Goal: Information Seeking & Learning: Learn about a topic

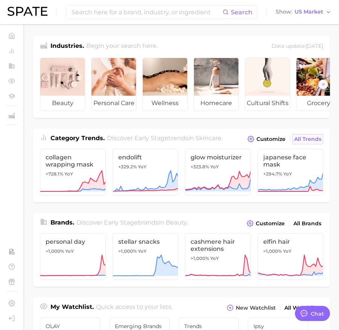
click at [306, 134] on link "All Trends" at bounding box center [307, 139] width 31 height 10
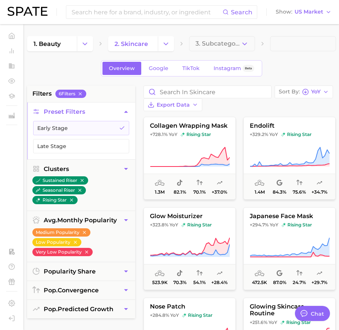
click at [312, 97] on div "Sort By [PERSON_NAME]" at bounding box center [303, 91] width 58 height 13
click at [318, 94] on div "Sort By YoY" at bounding box center [300, 91] width 42 height 7
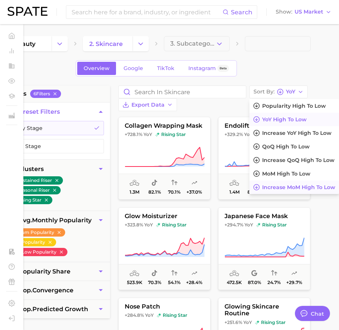
click at [289, 186] on span "Increase MoM high to low" at bounding box center [298, 187] width 73 height 6
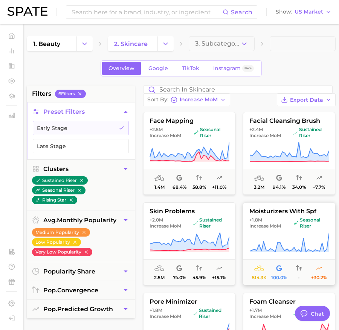
scroll to position [75, 0]
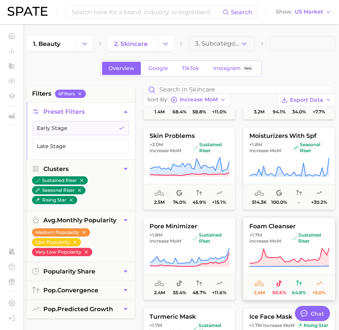
click at [302, 241] on span "sustained riser" at bounding box center [310, 238] width 37 height 12
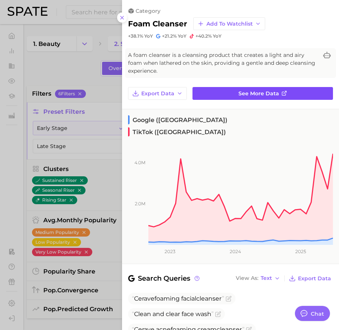
click at [295, 92] on link "See more data" at bounding box center [262, 93] width 140 height 13
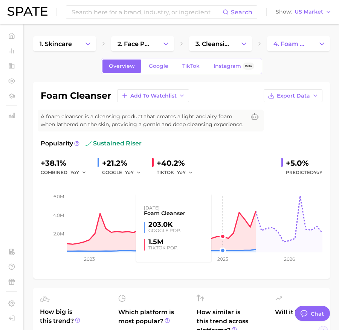
type textarea "x"
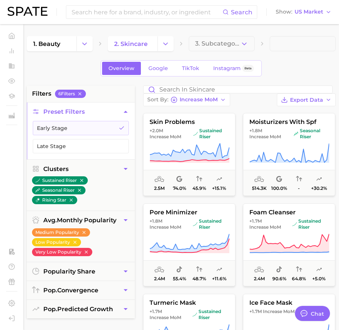
scroll to position [93, 0]
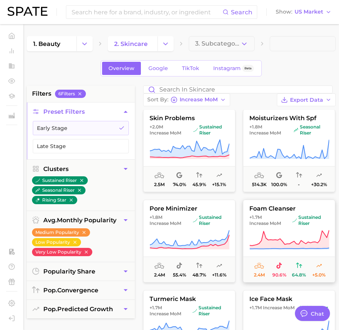
click at [297, 212] on span "foam cleanser" at bounding box center [288, 208] width 91 height 7
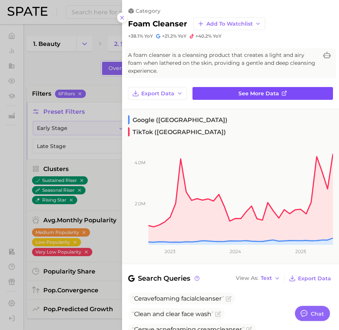
click at [288, 95] on link "See more data" at bounding box center [262, 93] width 140 height 13
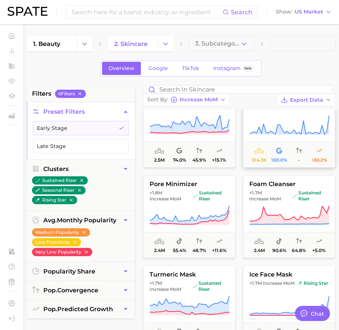
scroll to position [142, 0]
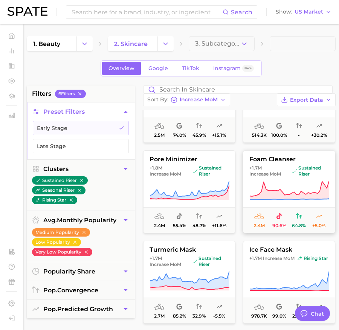
click at [272, 199] on icon at bounding box center [289, 190] width 79 height 19
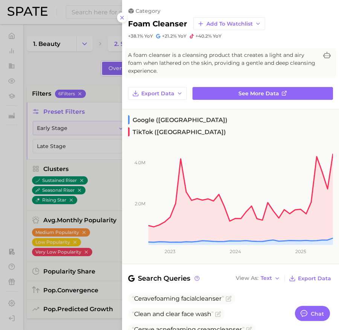
click at [97, 279] on div at bounding box center [169, 165] width 339 height 330
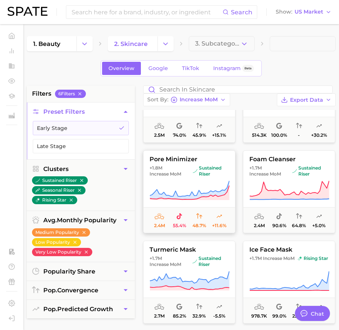
click at [204, 195] on icon at bounding box center [189, 190] width 80 height 21
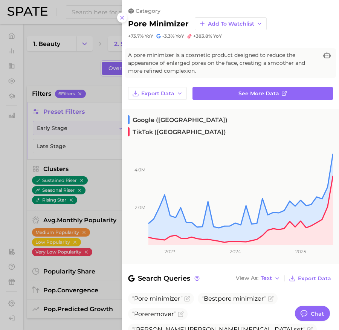
click at [96, 203] on div at bounding box center [169, 165] width 339 height 330
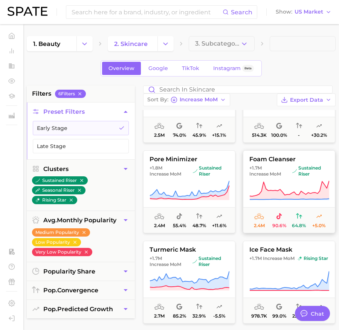
click at [284, 199] on icon at bounding box center [289, 198] width 79 height 1
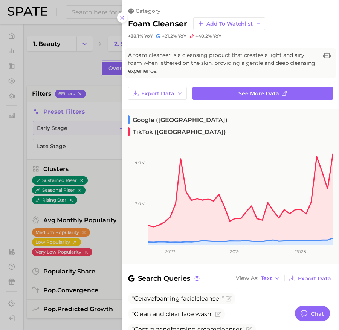
click at [92, 154] on div at bounding box center [169, 165] width 339 height 330
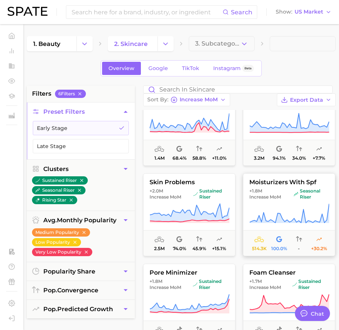
scroll to position [46, 0]
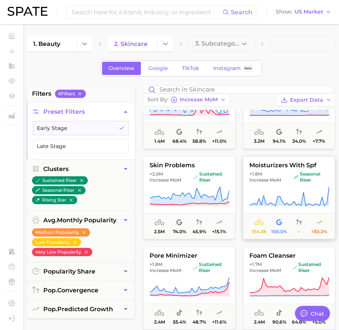
click at [283, 206] on icon at bounding box center [289, 196] width 80 height 21
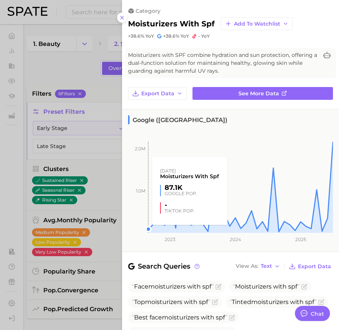
click at [117, 228] on div at bounding box center [169, 165] width 339 height 330
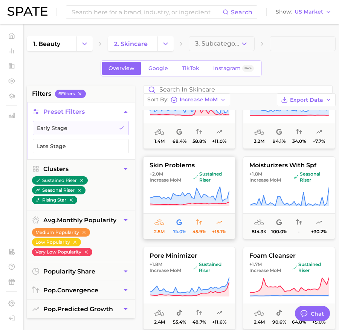
click at [176, 169] on span "skin problems" at bounding box center [188, 165] width 91 height 7
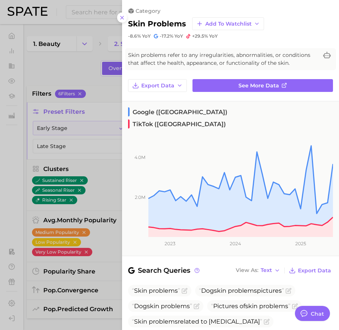
click at [92, 187] on div at bounding box center [169, 165] width 339 height 330
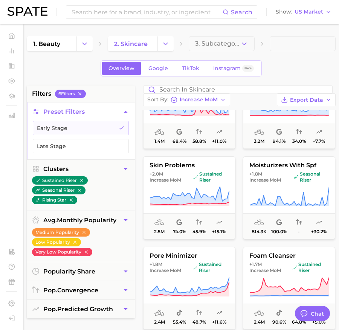
scroll to position [0, 0]
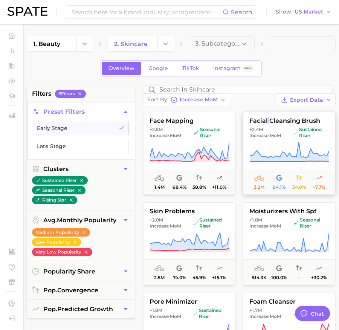
click at [262, 124] on span "facial cleansing brush" at bounding box center [288, 120] width 91 height 7
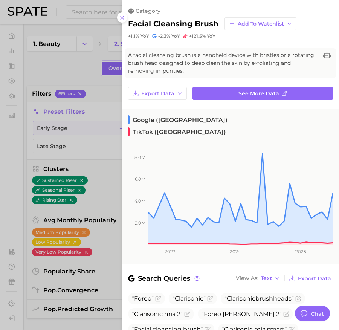
click at [110, 166] on div at bounding box center [169, 165] width 339 height 330
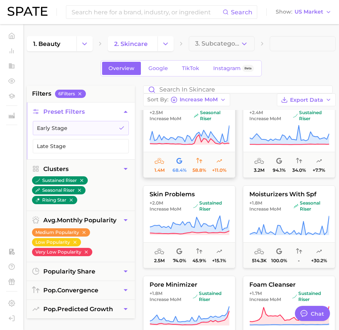
scroll to position [18, 0]
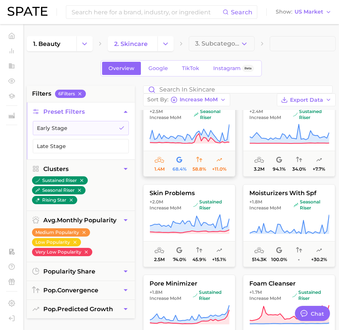
click at [180, 132] on icon at bounding box center [189, 133] width 80 height 21
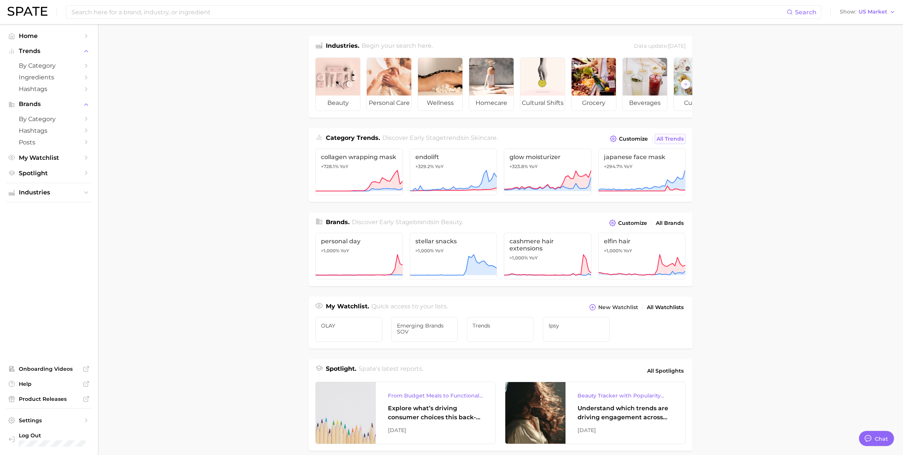
click at [675, 137] on span "All Trends" at bounding box center [670, 139] width 27 height 6
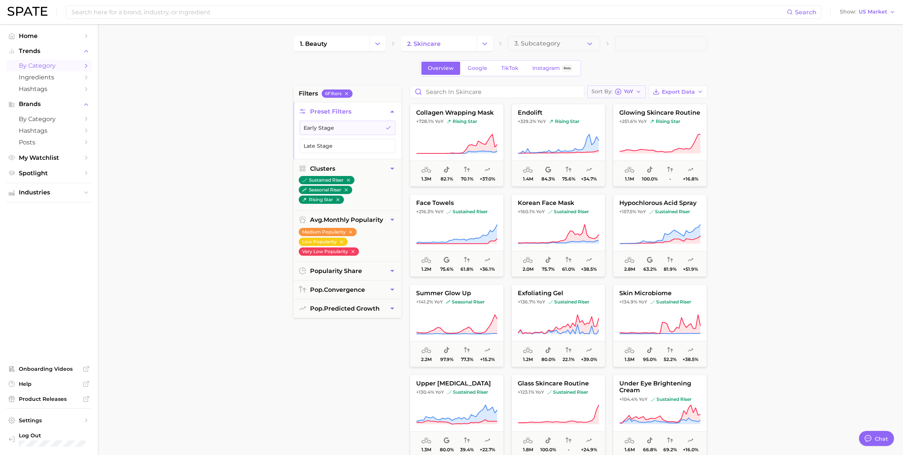
click at [626, 90] on span "YoY" at bounding box center [628, 92] width 9 height 4
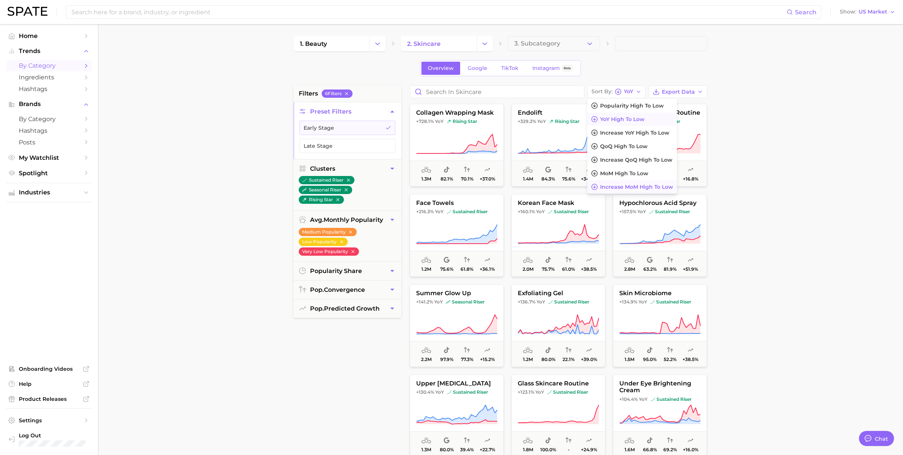
click at [635, 185] on span "Increase MoM high to low" at bounding box center [636, 187] width 73 height 6
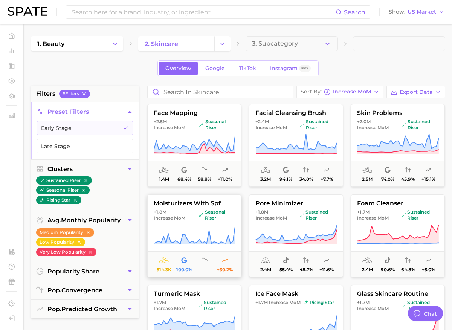
type textarea "x"
